Goal: Complete application form: Complete application form

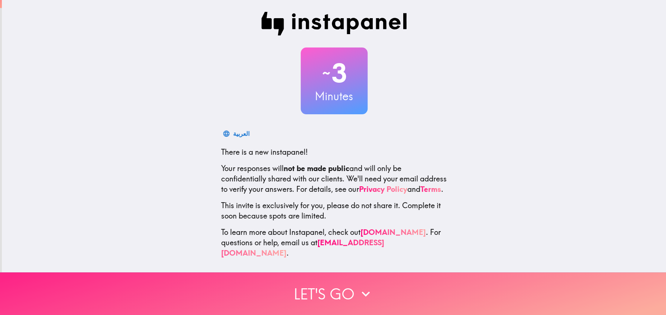
click at [328, 288] on button "Let's go" at bounding box center [333, 294] width 666 height 43
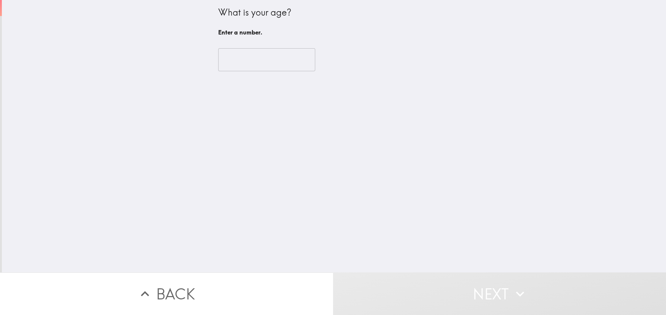
click at [224, 56] on input "number" at bounding box center [266, 59] width 97 height 23
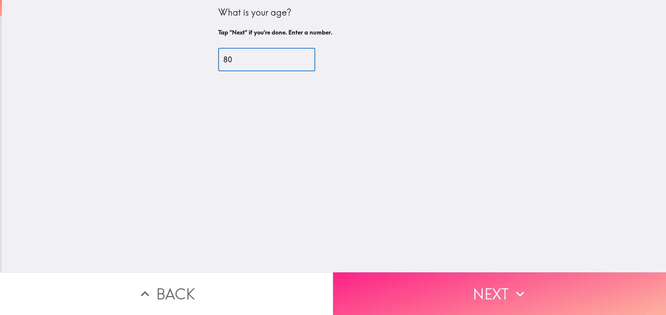
type input "80"
click at [375, 283] on button "Next" at bounding box center [499, 294] width 333 height 43
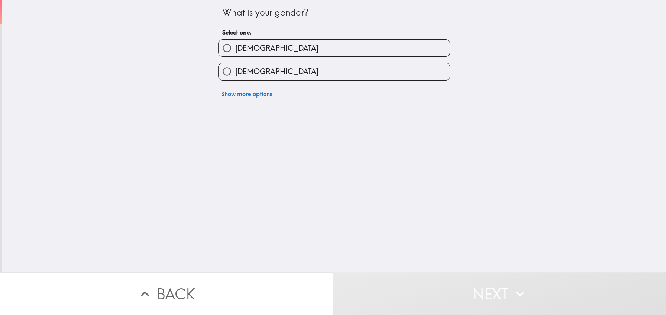
click at [274, 42] on label "[DEMOGRAPHIC_DATA]" at bounding box center [333, 48] width 231 height 17
click at [235, 42] on input "[DEMOGRAPHIC_DATA]" at bounding box center [226, 48] width 17 height 17
radio input "true"
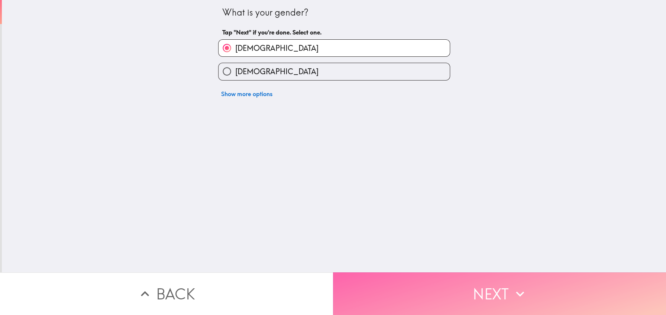
click at [380, 284] on button "Next" at bounding box center [499, 294] width 333 height 43
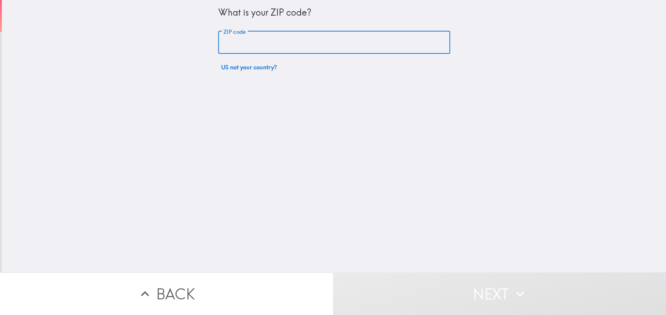
click at [234, 46] on input "ZIP code" at bounding box center [334, 42] width 232 height 23
type input "80517"
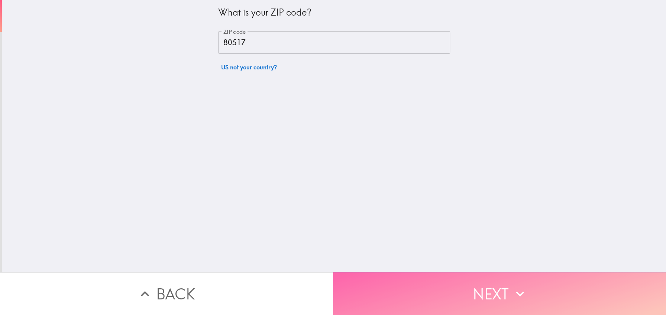
click at [370, 286] on button "Next" at bounding box center [499, 294] width 333 height 43
